Goal: Task Accomplishment & Management: Use online tool/utility

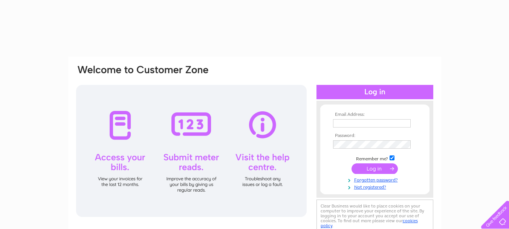
type input "[EMAIL_ADDRESS][PERSON_NAME][DOMAIN_NAME]"
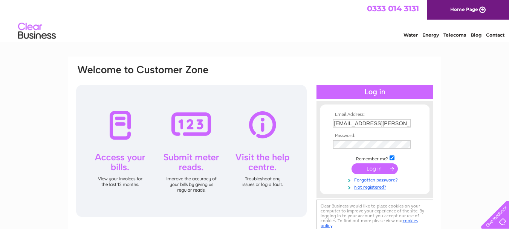
click at [378, 169] on input "submit" at bounding box center [375, 168] width 46 height 11
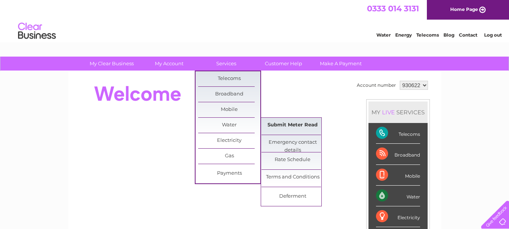
click at [292, 124] on link "Submit Meter Read" at bounding box center [293, 125] width 62 height 15
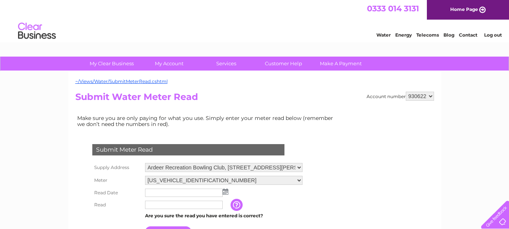
click at [223, 191] on img at bounding box center [226, 191] width 6 height 6
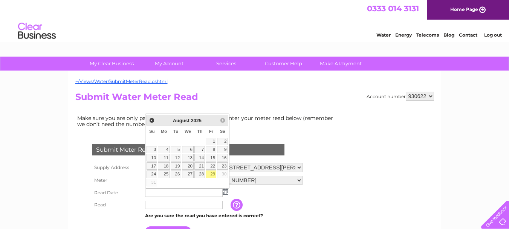
click at [210, 173] on link "29" at bounding box center [211, 174] width 11 height 8
type input "2025/08/29"
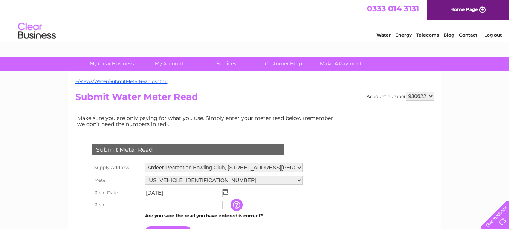
click at [157, 205] on input "text" at bounding box center [184, 205] width 78 height 8
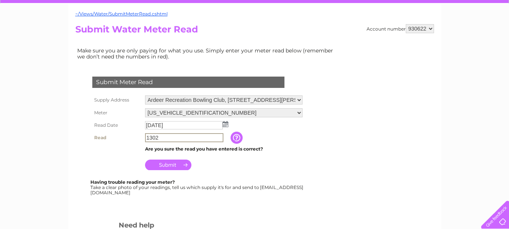
scroll to position [68, 0]
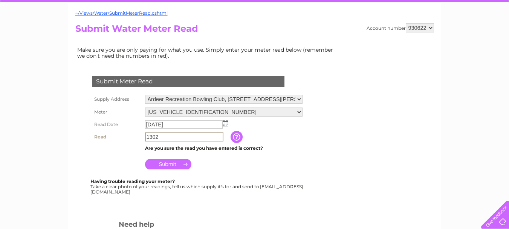
type input "1302"
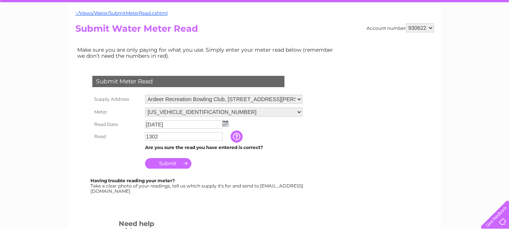
click at [173, 161] on input "Submit" at bounding box center [168, 163] width 46 height 11
